Goal: Task Accomplishment & Management: Manage account settings

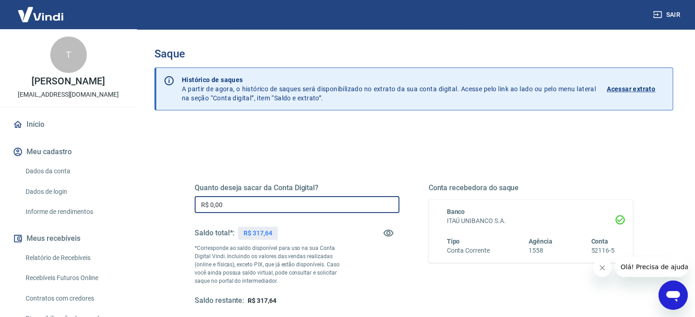
click at [295, 205] on input "R$ 0,00" at bounding box center [297, 204] width 205 height 17
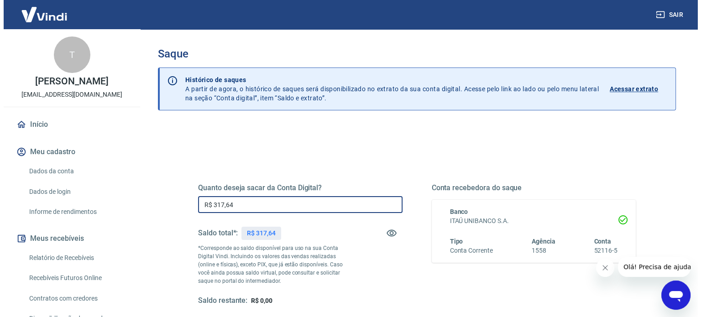
scroll to position [133, 0]
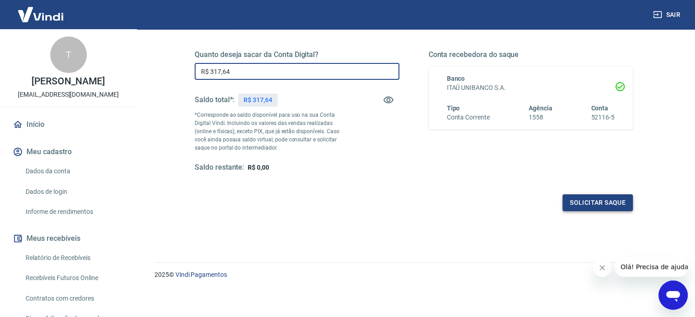
type input "R$ 317,64"
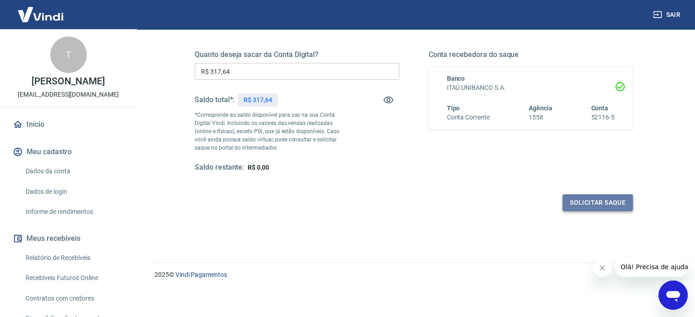
click at [608, 206] on button "Solicitar saque" at bounding box center [597, 203] width 70 height 17
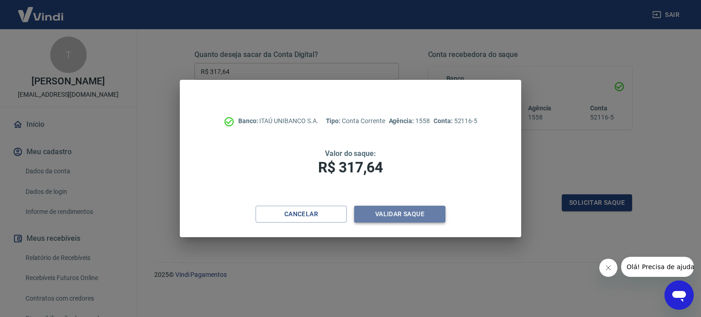
click at [398, 217] on button "Validar saque" at bounding box center [399, 214] width 91 height 17
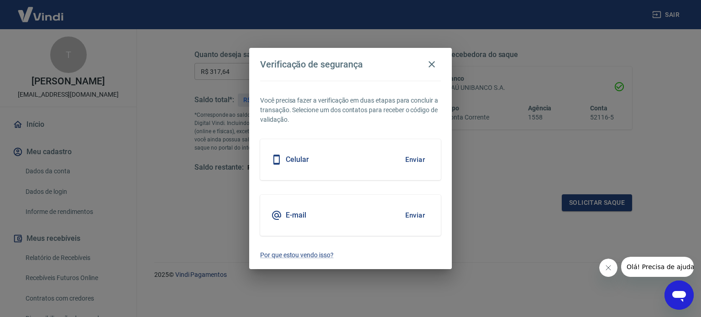
click at [417, 161] on button "Enviar" at bounding box center [415, 159] width 30 height 19
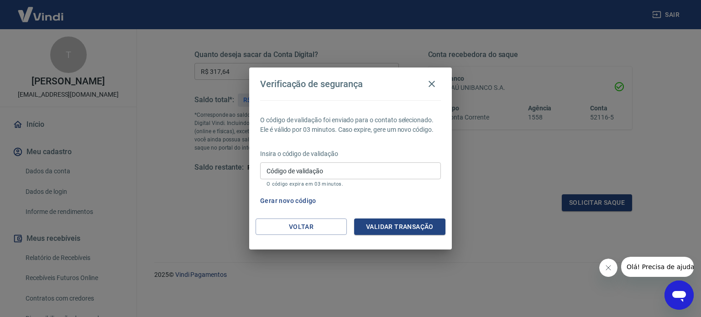
click at [349, 169] on input "Código de validação" at bounding box center [350, 171] width 181 height 17
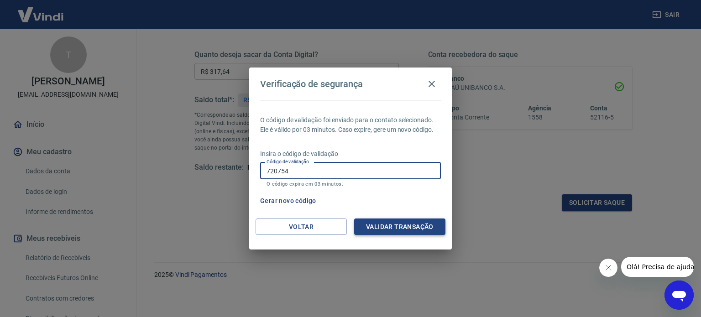
type input "720754"
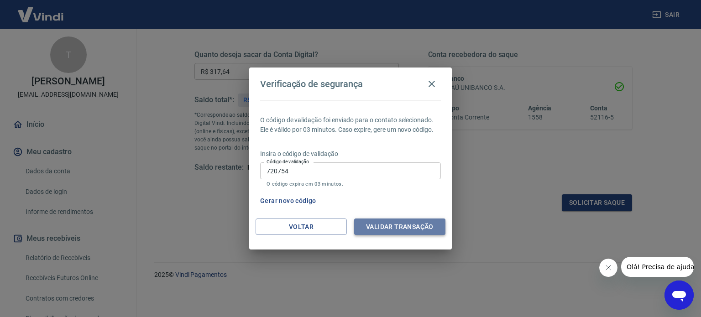
click at [376, 227] on button "Validar transação" at bounding box center [399, 227] width 91 height 17
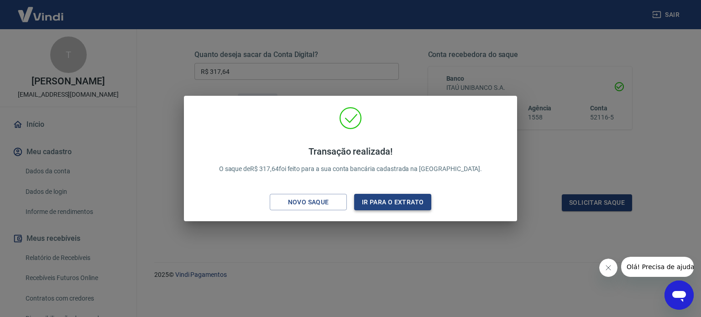
click at [396, 197] on button "Ir para o extrato" at bounding box center [392, 202] width 77 height 17
